Goal: Find specific page/section: Find specific page/section

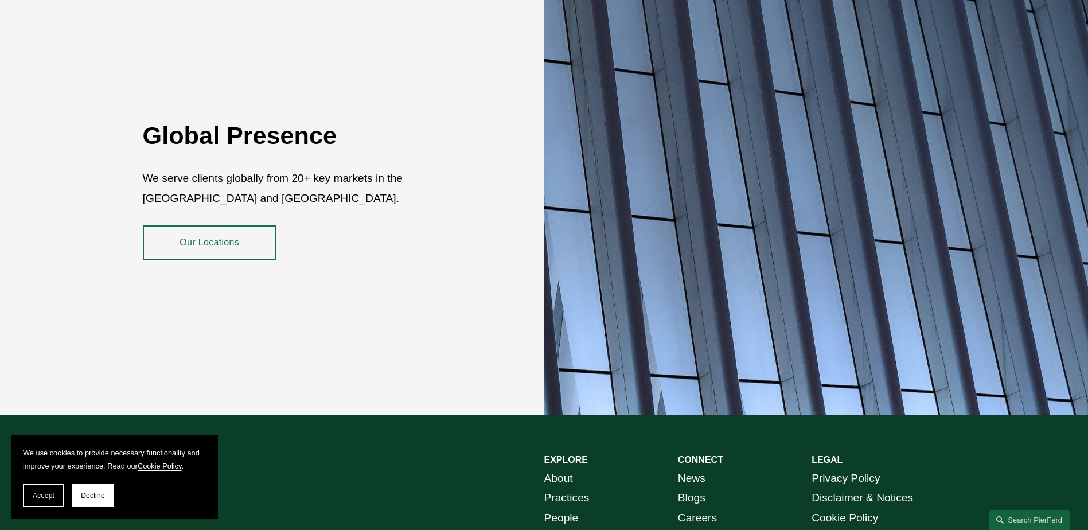
scroll to position [2098, 0]
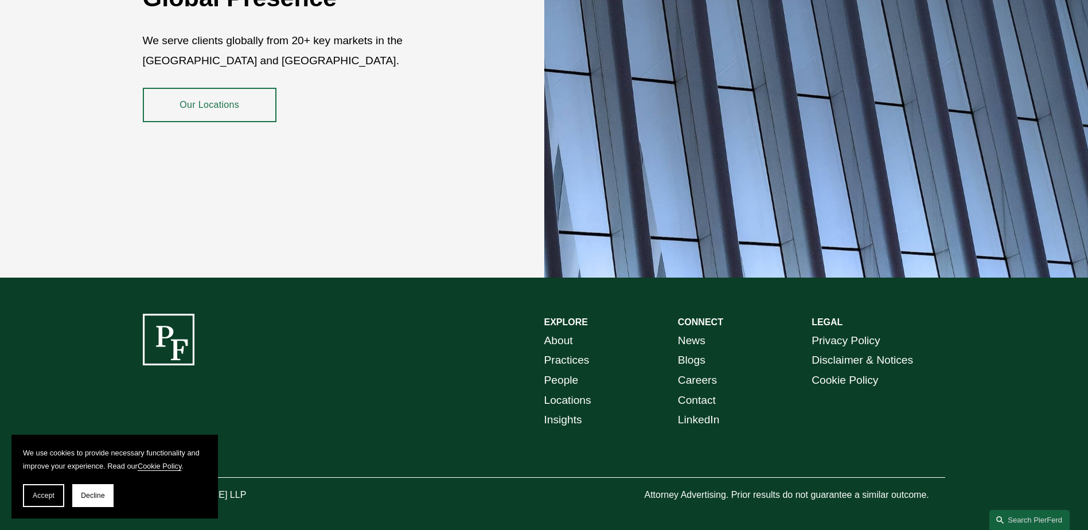
click at [563, 350] on link "Practices" at bounding box center [566, 360] width 45 height 20
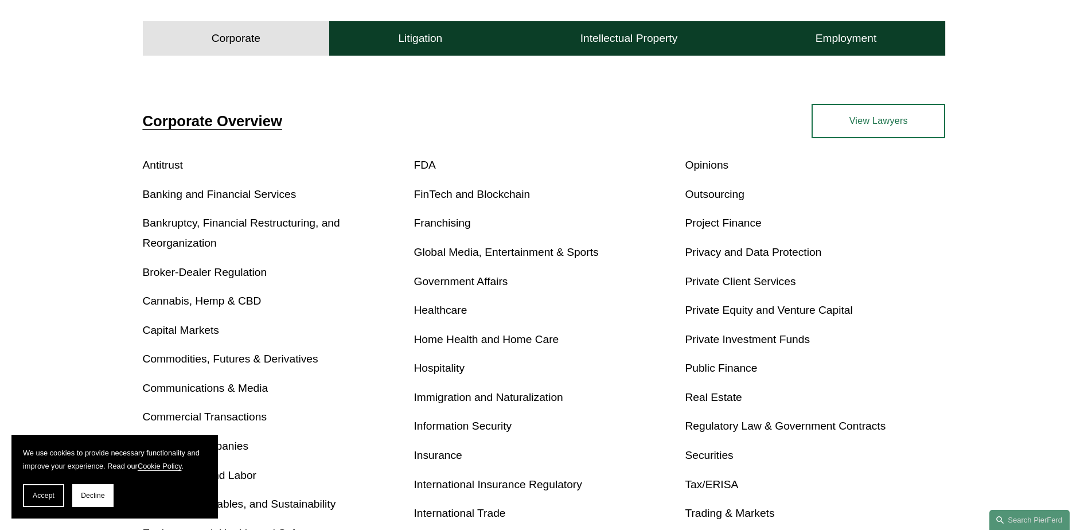
scroll to position [378, 0]
click at [408, 38] on h4 "Litigation" at bounding box center [420, 39] width 44 height 14
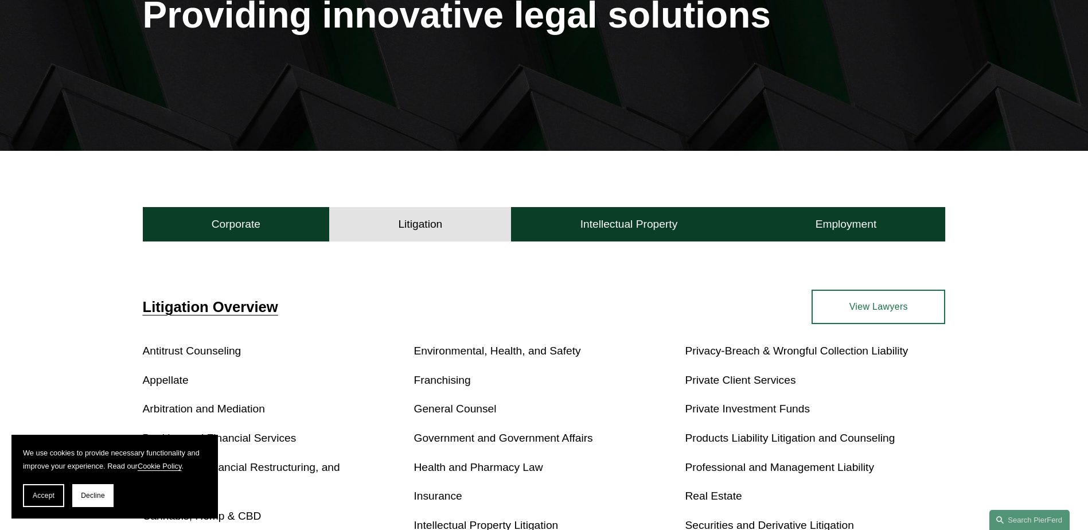
scroll to position [189, 0]
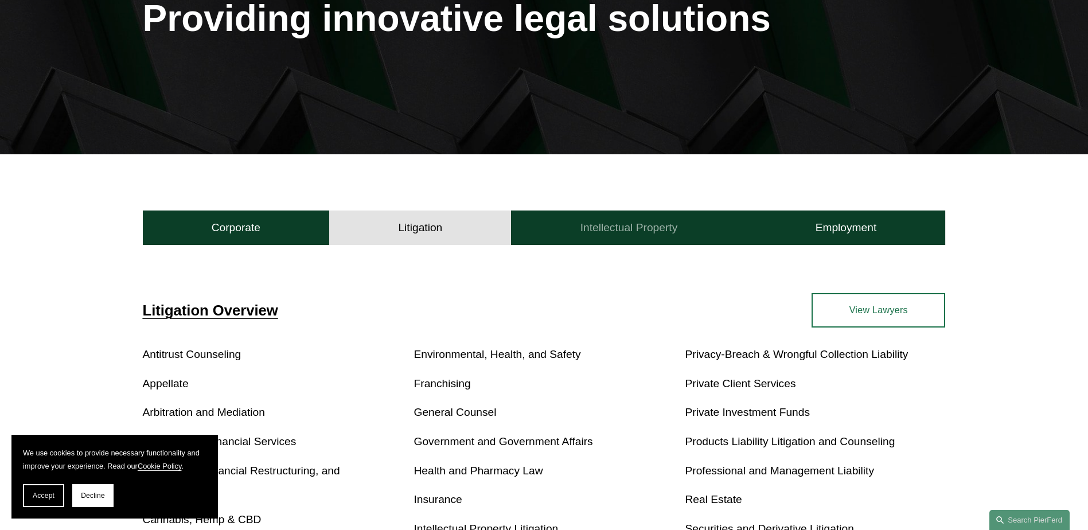
click at [607, 229] on h4 "Intellectual Property" at bounding box center [628, 228] width 97 height 14
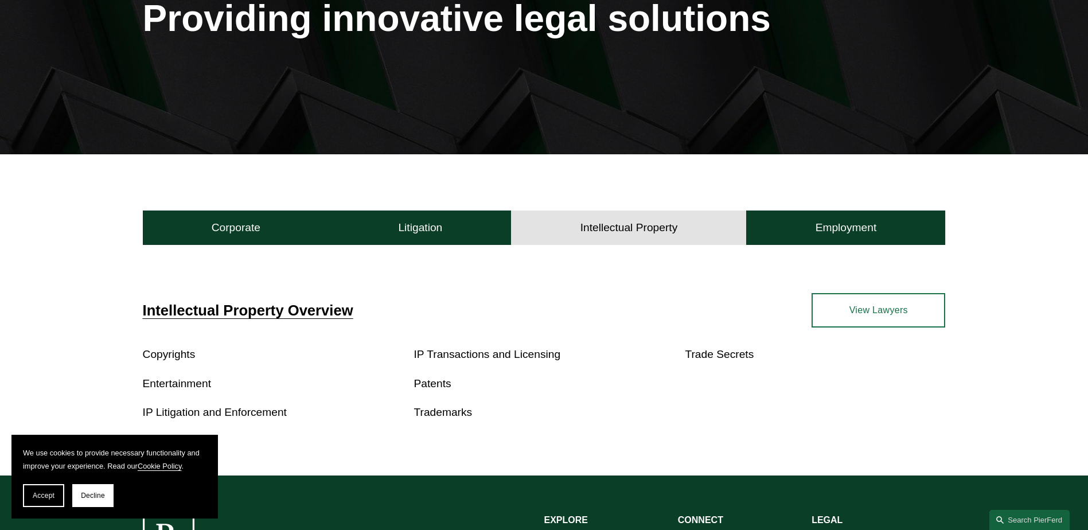
click at [884, 308] on link "View Lawyers" at bounding box center [878, 310] width 134 height 34
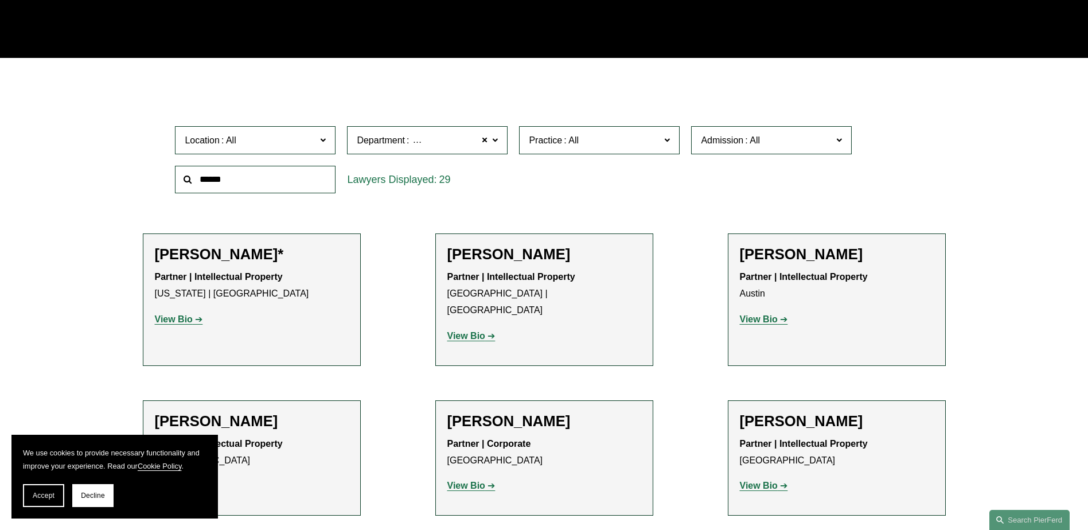
scroll to position [283, 0]
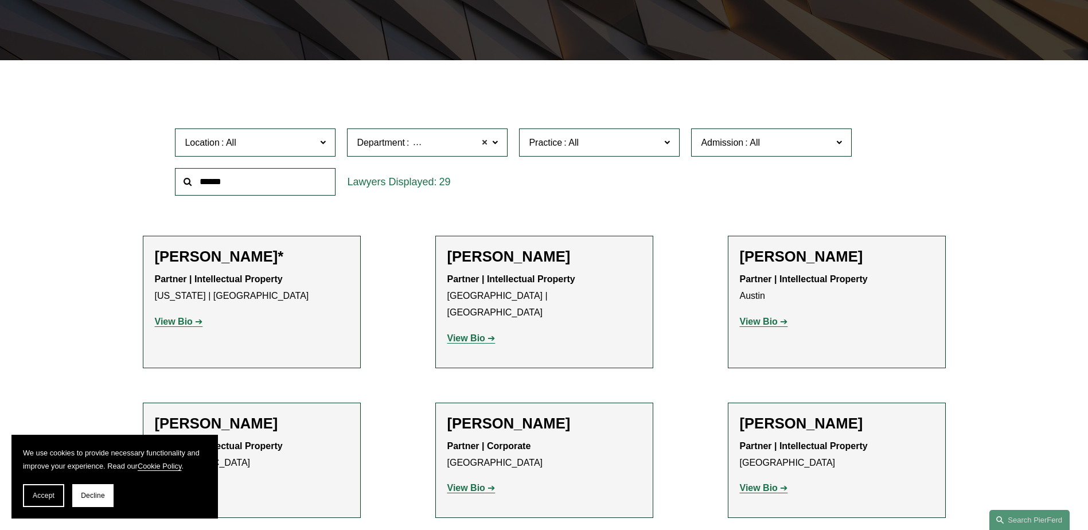
click at [488, 140] on span at bounding box center [484, 142] width 7 height 15
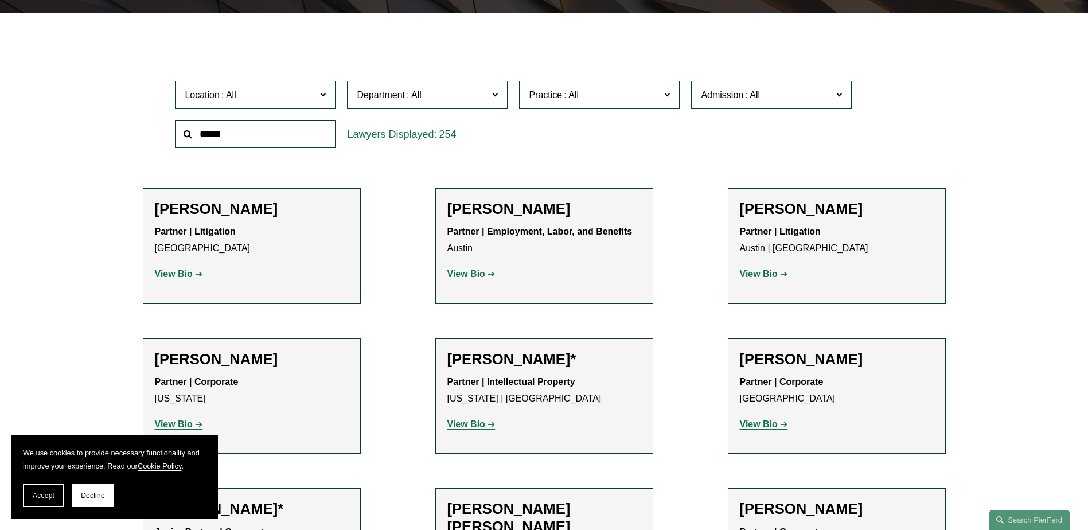
scroll to position [254, 0]
